Goal: Information Seeking & Learning: Learn about a topic

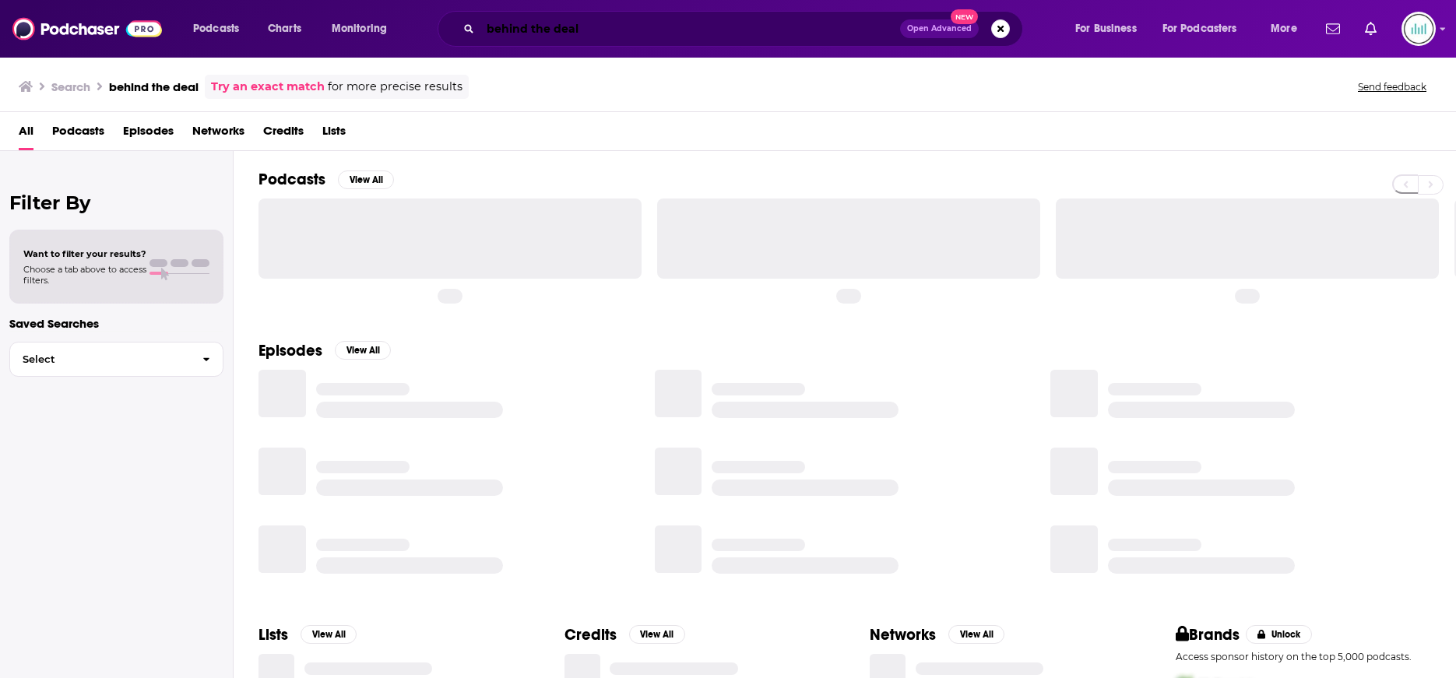
click at [707, 22] on input "behind the deal" at bounding box center [690, 28] width 420 height 25
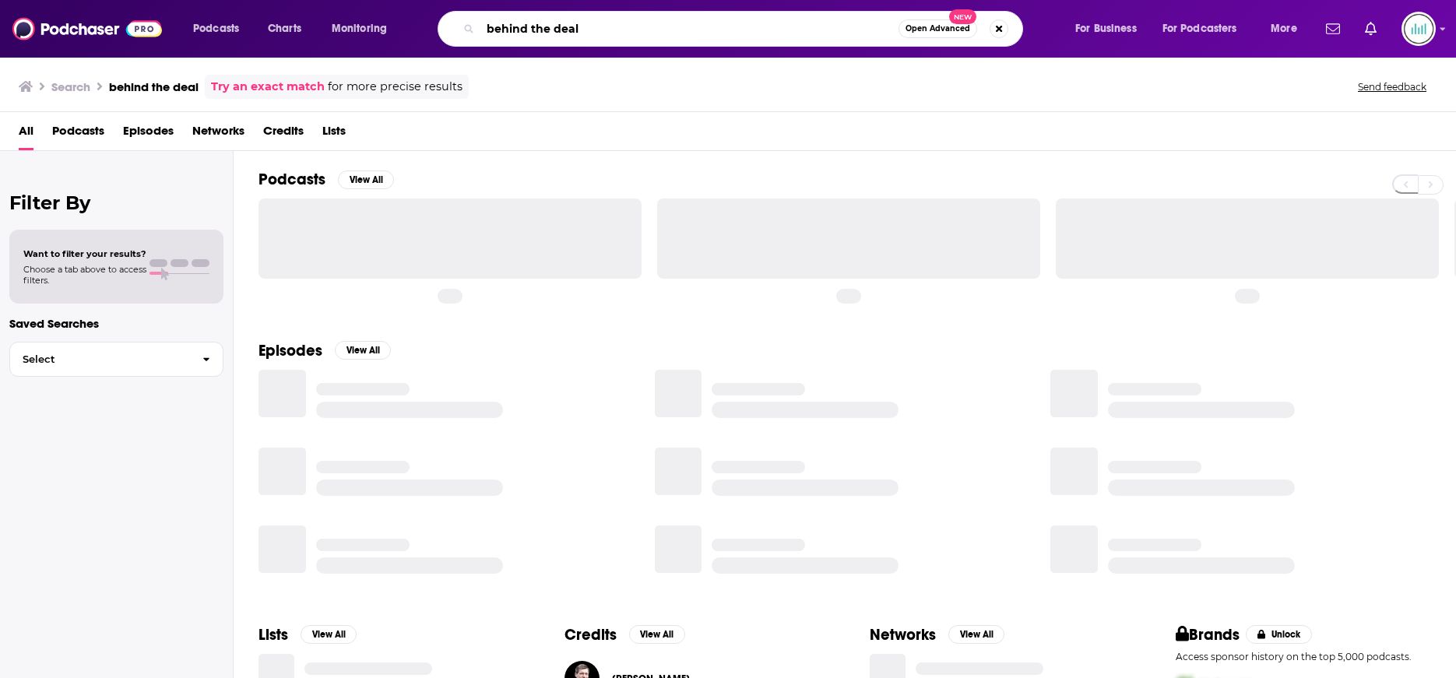
click at [707, 22] on input "behind the deal" at bounding box center [689, 28] width 418 height 25
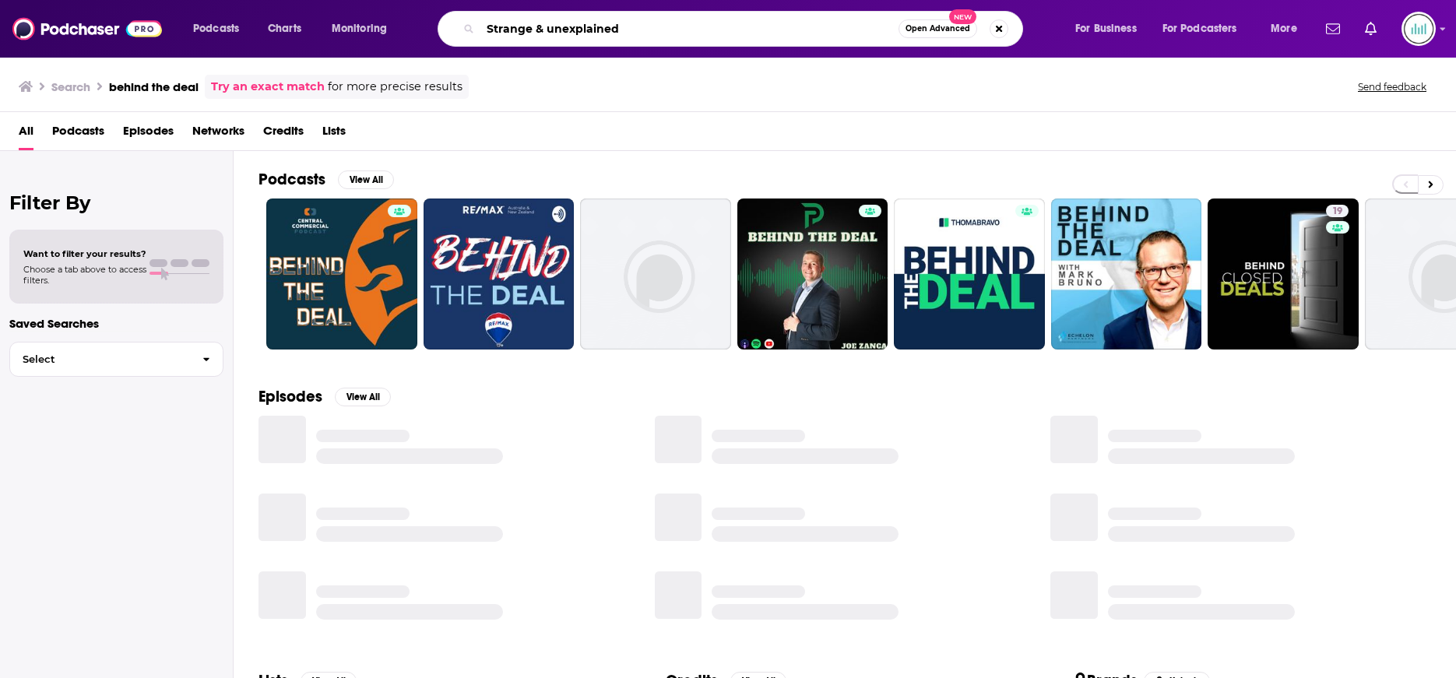
type input "Strange & unexplained"
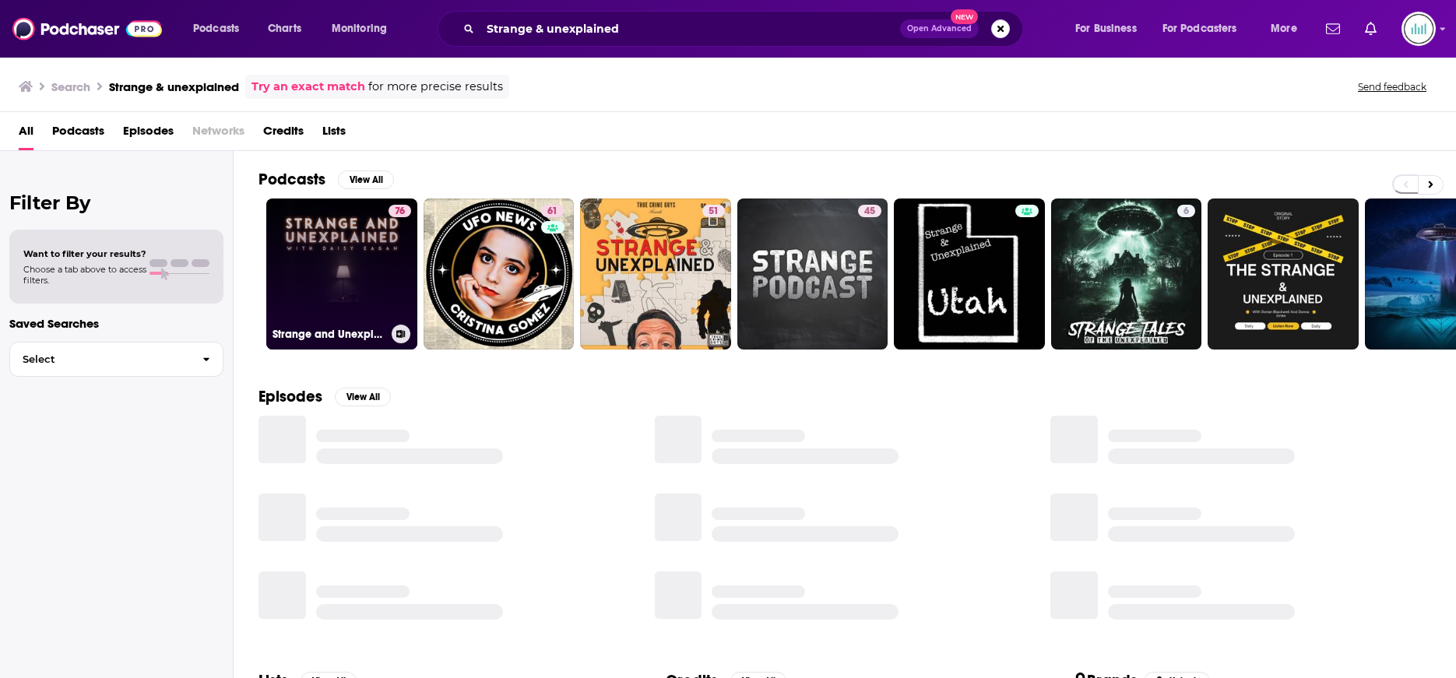
click at [348, 277] on link "76 Strange and Unexplained with [PERSON_NAME]" at bounding box center [341, 273] width 151 height 151
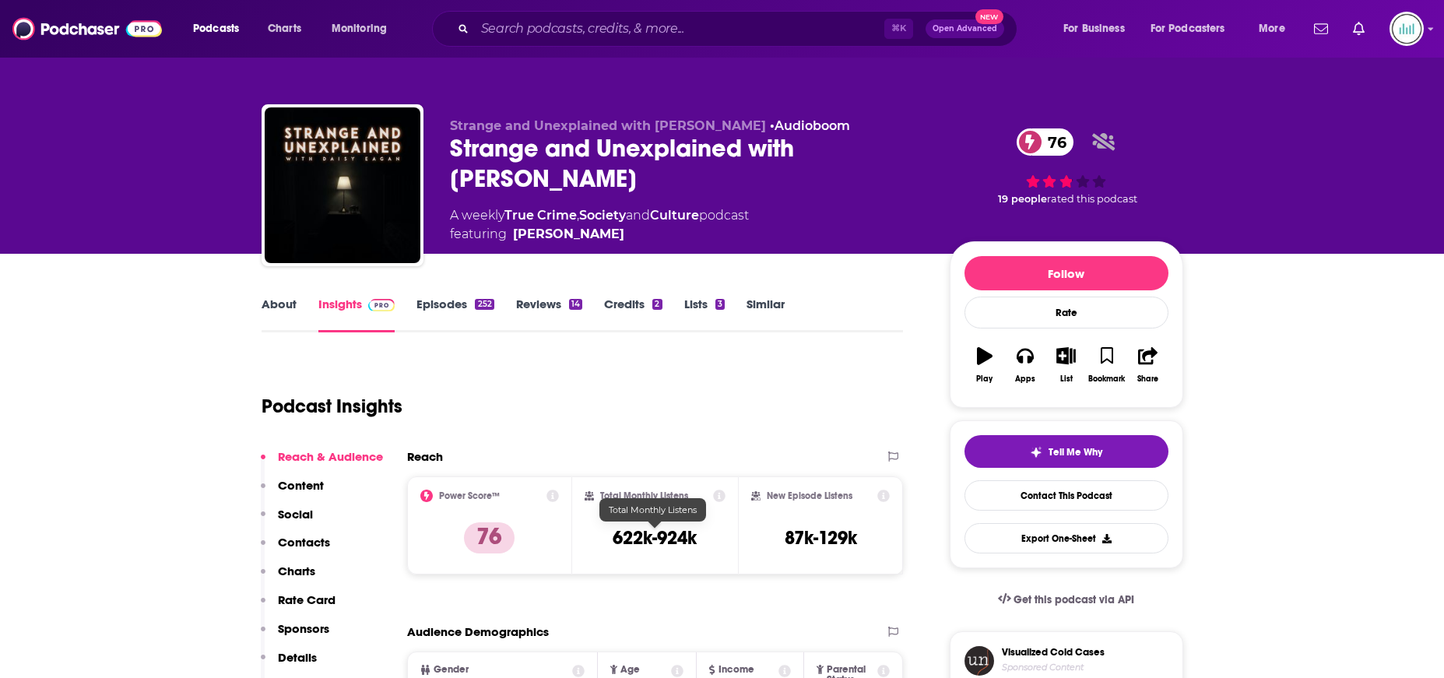
click at [669, 542] on h3 "622k-924k" at bounding box center [655, 537] width 84 height 23
click at [669, 541] on h3 "622k-924k" at bounding box center [655, 537] width 84 height 23
copy div "622k-924k"
click at [697, 411] on div "Podcast Insights" at bounding box center [577, 396] width 630 height 79
